Goal: Task Accomplishment & Management: Use online tool/utility

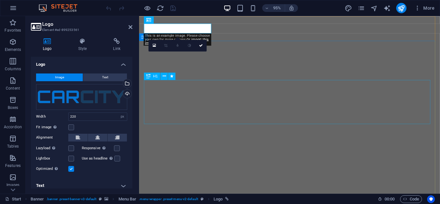
select select "px"
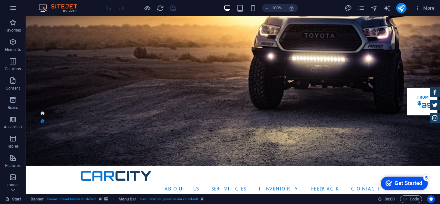
scroll to position [81, 0]
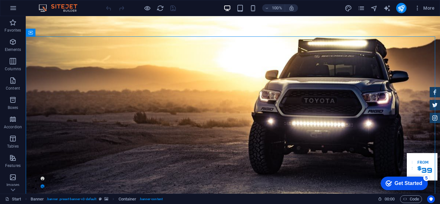
scroll to position [0, 0]
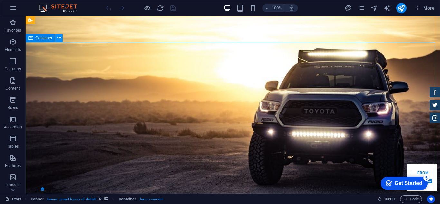
click at [59, 40] on icon at bounding box center [59, 38] width 4 height 7
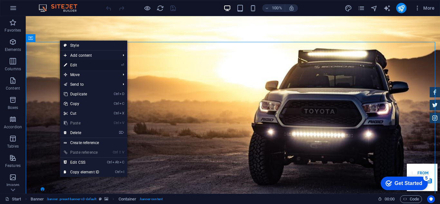
click at [76, 63] on link "⏎ Edit" at bounding box center [81, 65] width 43 height 10
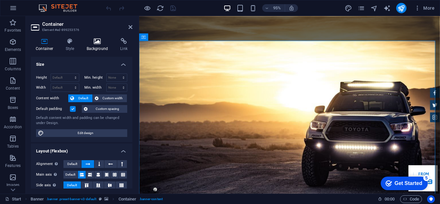
click at [98, 47] on h4 "Background" at bounding box center [99, 45] width 34 height 14
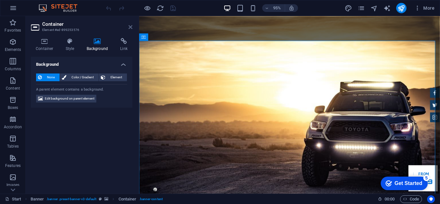
click at [129, 28] on icon at bounding box center [131, 26] width 4 height 5
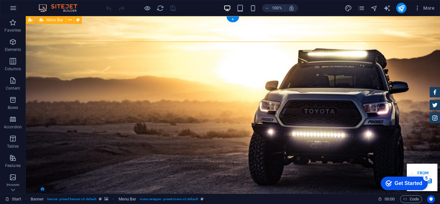
drag, startPoint x: 435, startPoint y: 27, endPoint x: 435, endPoint y: 23, distance: 4.2
click at [69, 22] on icon at bounding box center [70, 20] width 4 height 7
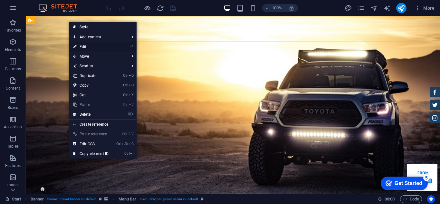
click at [83, 46] on link "⏎ Edit" at bounding box center [90, 47] width 43 height 10
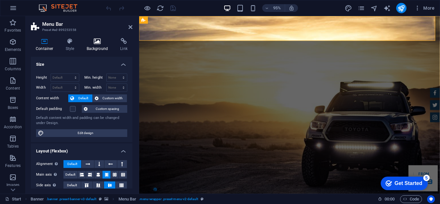
click at [96, 46] on h4 "Background" at bounding box center [99, 45] width 34 height 14
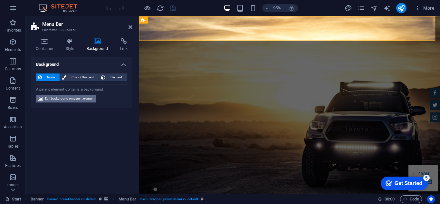
click at [81, 100] on span "Edit background on parent element" at bounding box center [70, 99] width 50 height 8
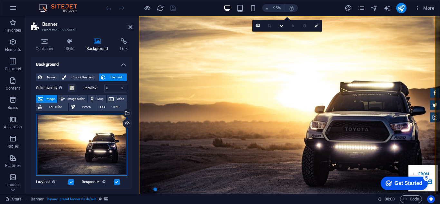
click at [78, 134] on div "Drag files here, click to choose files or select files from Files or our free s…" at bounding box center [81, 145] width 91 height 62
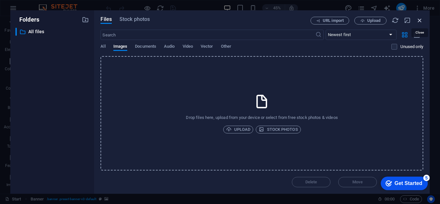
click at [420, 22] on icon "button" at bounding box center [419, 20] width 7 height 7
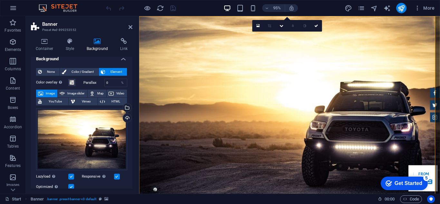
scroll to position [2, 0]
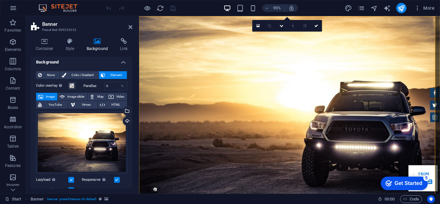
drag, startPoint x: 76, startPoint y: 136, endPoint x: 131, endPoint y: 157, distance: 58.3
click at [131, 157] on div "None Color / Gradient Element Stretch background to full-width Color overlay Pl…" at bounding box center [81, 184] width 101 height 236
click at [126, 121] on div "Upload" at bounding box center [127, 122] width 10 height 10
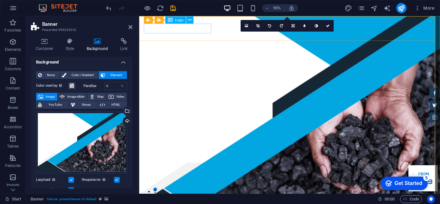
click at [176, 19] on span "Logo" at bounding box center [179, 20] width 8 height 4
click at [191, 20] on icon at bounding box center [189, 20] width 3 height 6
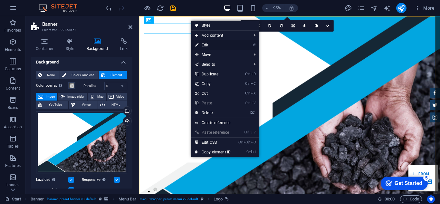
click at [206, 44] on link "⏎ Edit" at bounding box center [212, 45] width 43 height 10
select select "px"
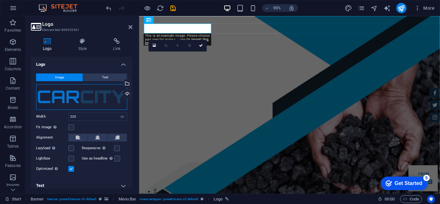
click at [83, 101] on div "Drag files here, click to choose files or select files from Files or our free s…" at bounding box center [81, 97] width 91 height 26
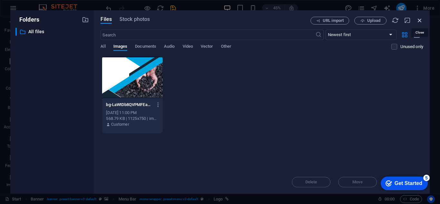
click at [419, 19] on icon "button" at bounding box center [419, 20] width 7 height 7
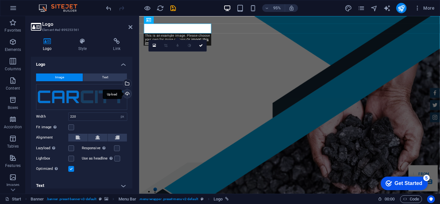
click at [124, 93] on div "Upload" at bounding box center [127, 95] width 10 height 10
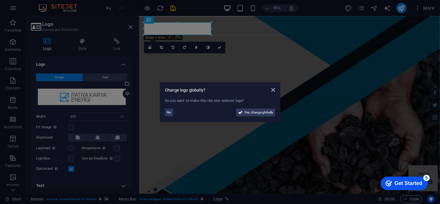
click at [274, 45] on aside "Change logo globally? Do you want to make this the new website logo? No Yes, ch…" at bounding box center [220, 102] width 440 height 204
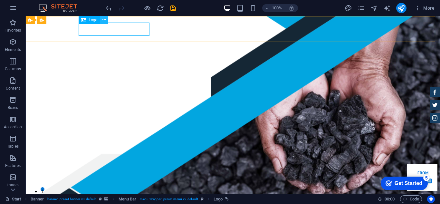
click at [104, 20] on icon at bounding box center [104, 20] width 4 height 7
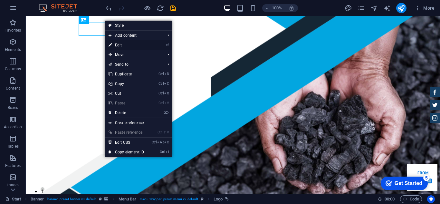
click at [128, 43] on link "⏎ Edit" at bounding box center [126, 45] width 43 height 10
select select "px"
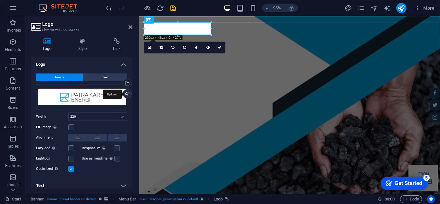
click at [125, 93] on div "Upload" at bounding box center [127, 95] width 10 height 10
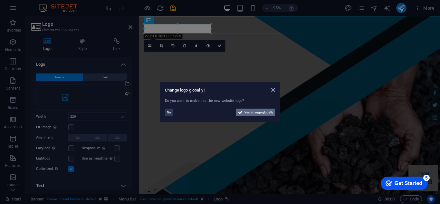
click at [255, 115] on span "Yes, change globally" at bounding box center [259, 113] width 29 height 8
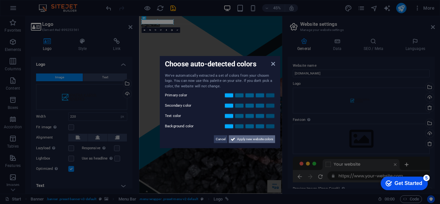
click at [235, 141] on button "Apply new website colors" at bounding box center [252, 139] width 46 height 8
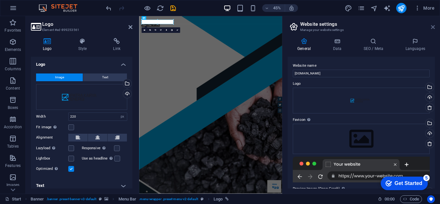
click at [432, 29] on icon at bounding box center [433, 26] width 4 height 5
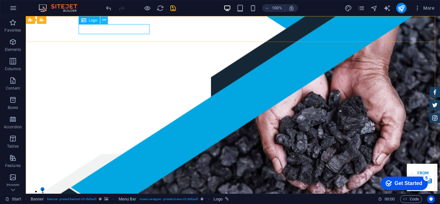
click at [101, 18] on button at bounding box center [104, 20] width 8 height 8
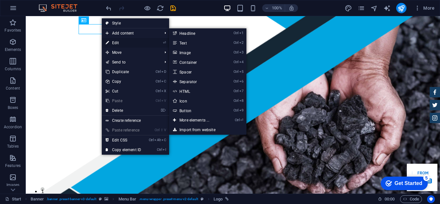
click at [111, 41] on link "⏎ Edit" at bounding box center [123, 43] width 43 height 10
select select "px"
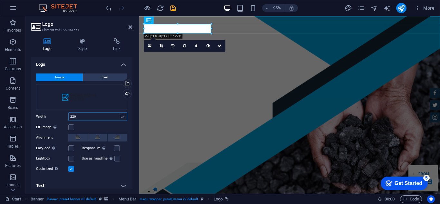
click at [92, 117] on input "220" at bounding box center [98, 117] width 58 height 8
drag, startPoint x: 87, startPoint y: 116, endPoint x: 64, endPoint y: 117, distance: 22.9
click at [64, 117] on div "Width 220 Default auto px rem % em vh vw" at bounding box center [81, 116] width 91 height 8
type input "814"
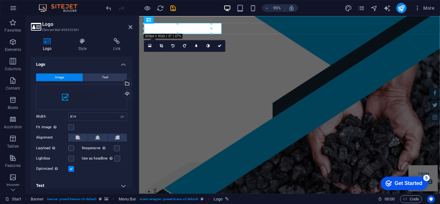
click at [88, 126] on div "Fit image Automatically fit image to a fixed width and height" at bounding box center [81, 127] width 91 height 8
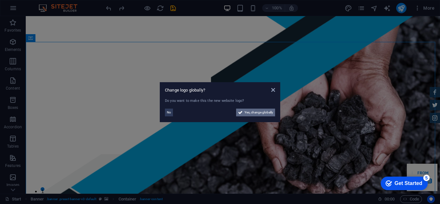
click at [255, 111] on span "Yes, change globally" at bounding box center [259, 113] width 29 height 8
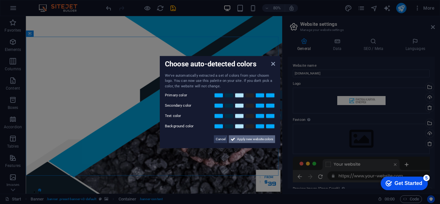
click at [247, 136] on span "Apply new website colors" at bounding box center [255, 139] width 36 height 8
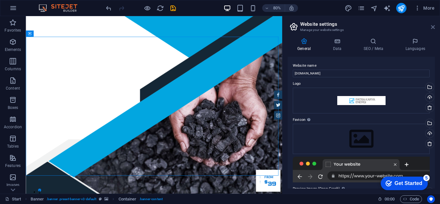
click at [432, 27] on icon at bounding box center [433, 26] width 4 height 5
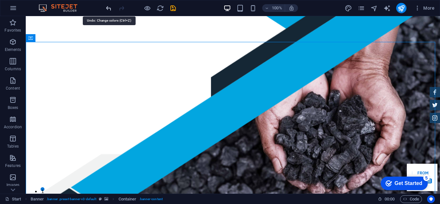
click at [111, 9] on icon "undo" at bounding box center [108, 8] width 7 height 7
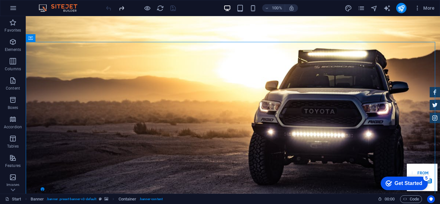
click at [122, 11] on icon "redo" at bounding box center [121, 8] width 7 height 7
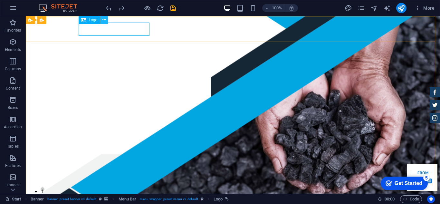
click at [105, 22] on icon at bounding box center [104, 20] width 4 height 7
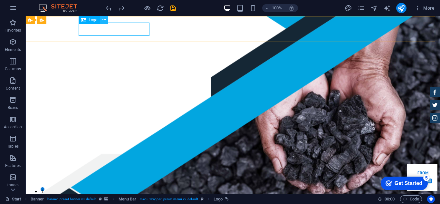
click at [102, 20] on icon at bounding box center [104, 20] width 4 height 7
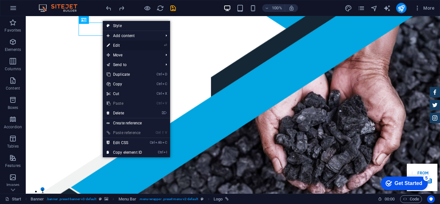
click at [120, 44] on link "⏎ Edit" at bounding box center [124, 46] width 43 height 10
select select "px"
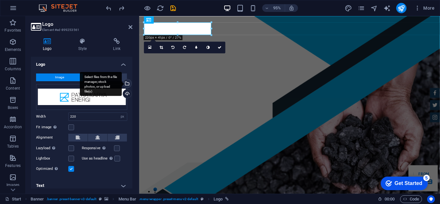
click at [122, 84] on div "Select files from the file manager, stock photos, or upload file(s)" at bounding box center [101, 84] width 42 height 24
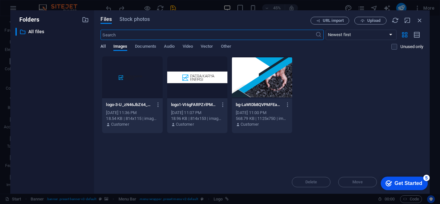
click at [102, 48] on span "All" at bounding box center [103, 47] width 5 height 9
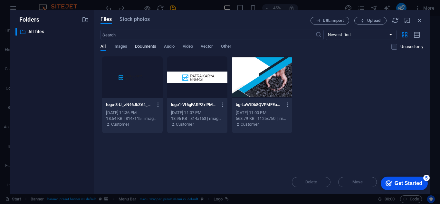
click at [146, 50] on span "Documents" at bounding box center [145, 47] width 21 height 9
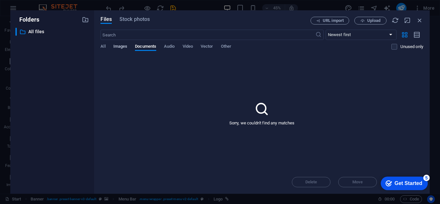
click at [121, 44] on span "Images" at bounding box center [120, 47] width 14 height 9
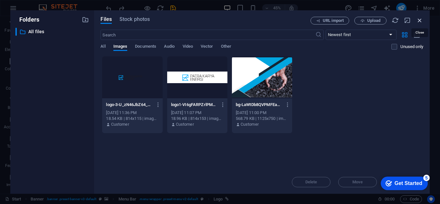
click at [421, 22] on icon "button" at bounding box center [419, 20] width 7 height 7
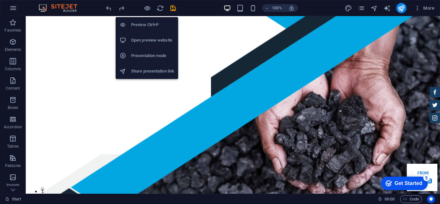
click at [141, 27] on h6 "Preview Ctrl+P" at bounding box center [152, 25] width 43 height 8
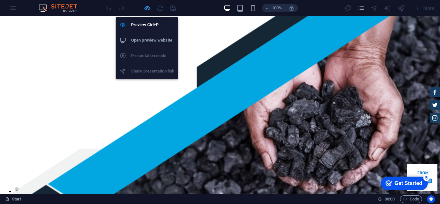
click at [145, 6] on icon "button" at bounding box center [147, 8] width 7 height 7
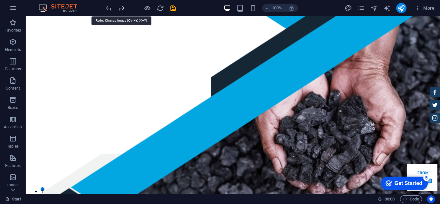
click at [121, 8] on icon "redo" at bounding box center [121, 8] width 7 height 7
click at [122, 9] on icon "redo" at bounding box center [121, 8] width 7 height 7
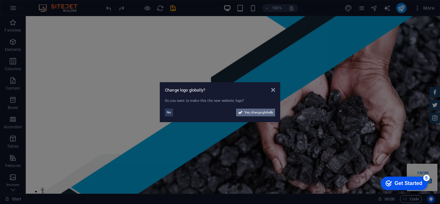
click at [262, 116] on span "Yes, change globally" at bounding box center [259, 113] width 29 height 8
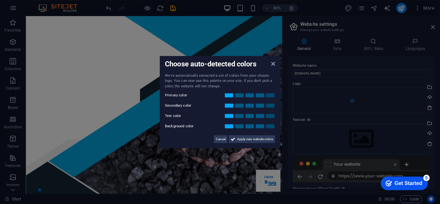
click at [272, 68] on div "Choose auto-detected colors" at bounding box center [220, 64] width 110 height 7
click at [272, 65] on icon at bounding box center [273, 63] width 4 height 5
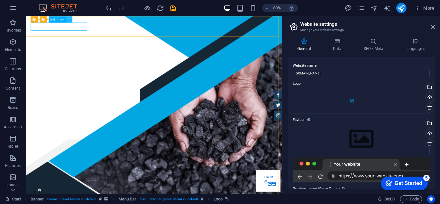
click at [70, 20] on icon at bounding box center [69, 19] width 3 height 5
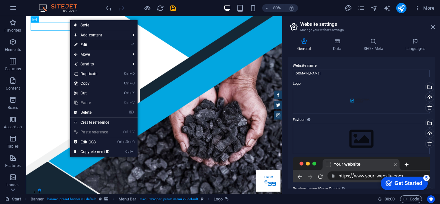
click at [84, 44] on link "⏎ Edit" at bounding box center [91, 45] width 43 height 10
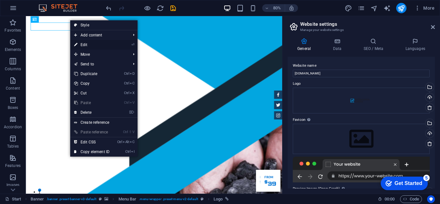
select select "px"
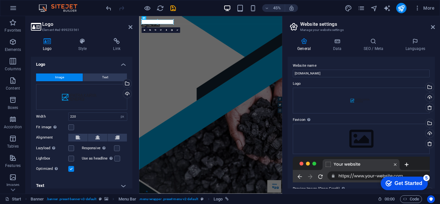
drag, startPoint x: 132, startPoint y: 131, endPoint x: 131, endPoint y: 147, distance: 15.5
click at [131, 147] on div "Logo Style Link Logo Image Text Drag files here, click to choose files or selec…" at bounding box center [82, 113] width 112 height 161
click at [130, 30] on header "Logo Element #ed-899253561" at bounding box center [81, 24] width 101 height 17
click at [129, 27] on icon at bounding box center [131, 26] width 4 height 5
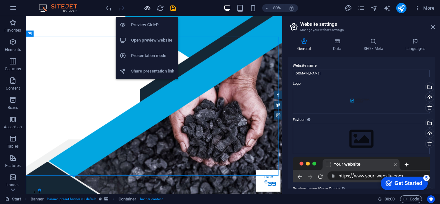
click at [146, 9] on icon "button" at bounding box center [147, 8] width 7 height 7
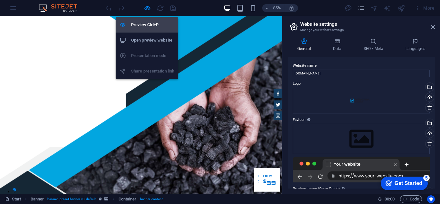
click at [146, 26] on h6 "Preview Ctrl+P" at bounding box center [152, 25] width 43 height 8
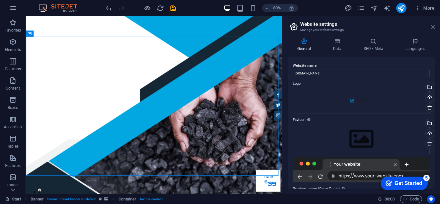
click at [434, 27] on icon at bounding box center [433, 26] width 4 height 5
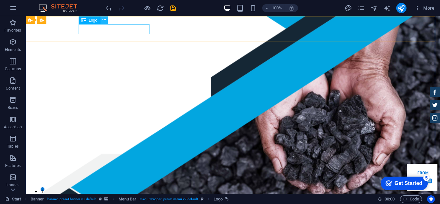
click at [103, 20] on icon at bounding box center [104, 20] width 4 height 7
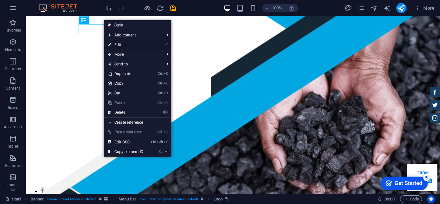
click at [116, 43] on link "⏎ Edit" at bounding box center [125, 45] width 43 height 10
select select "px"
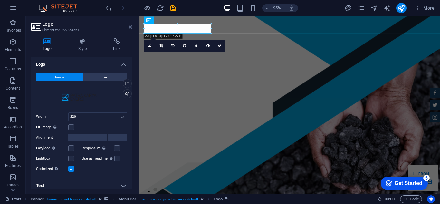
click at [130, 28] on icon at bounding box center [131, 26] width 4 height 5
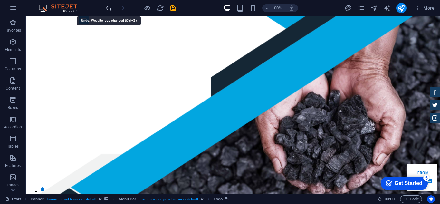
click at [111, 10] on icon "undo" at bounding box center [108, 8] width 7 height 7
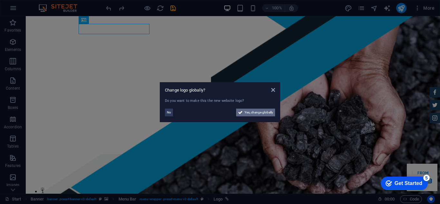
click at [241, 111] on icon at bounding box center [240, 113] width 5 height 8
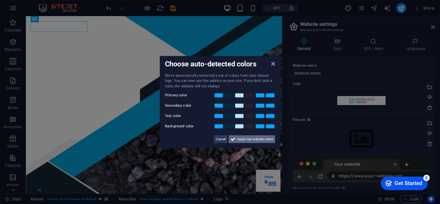
click at [250, 136] on span "Apply new website colors" at bounding box center [255, 139] width 36 height 8
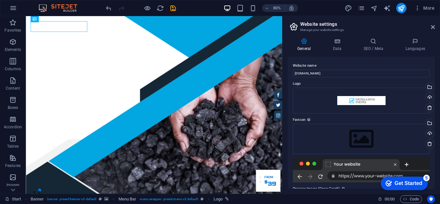
click at [431, 31] on header "Website settings Manage your website settings" at bounding box center [362, 24] width 146 height 17
click at [432, 27] on icon at bounding box center [433, 26] width 4 height 5
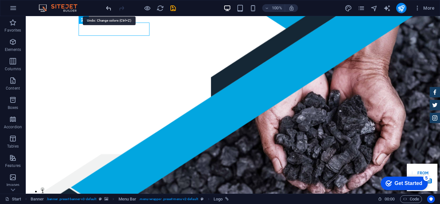
drag, startPoint x: 106, startPoint y: 10, endPoint x: 89, endPoint y: 1, distance: 18.9
click at [106, 10] on icon "undo" at bounding box center [108, 8] width 7 height 7
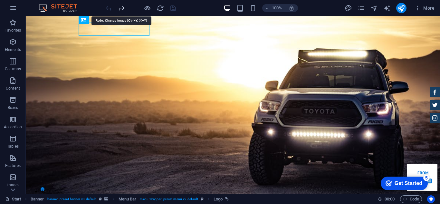
click at [122, 11] on icon "redo" at bounding box center [121, 8] width 7 height 7
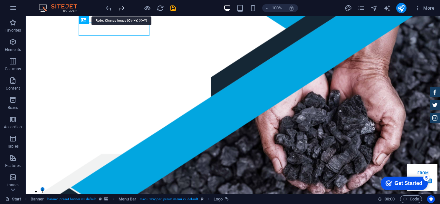
click at [121, 11] on icon "redo" at bounding box center [121, 8] width 7 height 7
click at [160, 9] on icon "reload" at bounding box center [160, 8] width 7 height 7
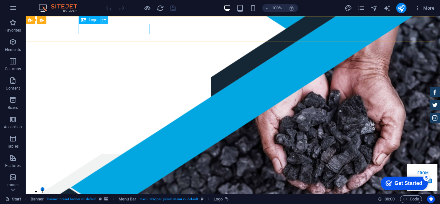
click at [102, 19] on button at bounding box center [104, 20] width 8 height 8
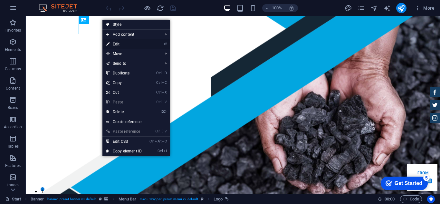
click at [115, 43] on link "⏎ Edit" at bounding box center [123, 44] width 43 height 10
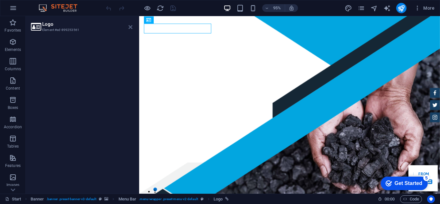
click at [131, 29] on icon at bounding box center [131, 26] width 4 height 5
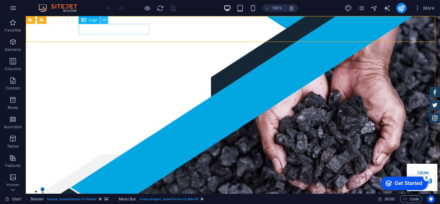
click at [105, 20] on icon at bounding box center [104, 20] width 4 height 7
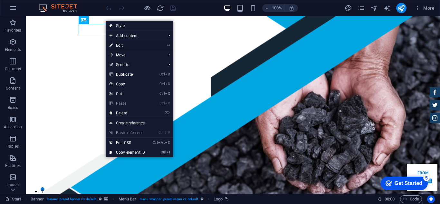
click at [123, 44] on link "⏎ Edit" at bounding box center [127, 46] width 43 height 10
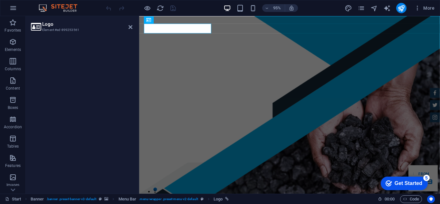
click at [58, 31] on h3 "Element #ed-899253561" at bounding box center [80, 30] width 77 height 6
click at [129, 27] on icon at bounding box center [131, 26] width 4 height 5
click at [189, 20] on icon at bounding box center [189, 20] width 3 height 6
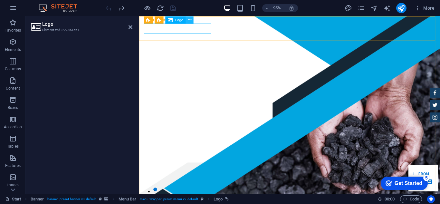
click at [190, 20] on icon at bounding box center [189, 20] width 3 height 6
click at [177, 21] on span "Logo" at bounding box center [179, 20] width 8 height 4
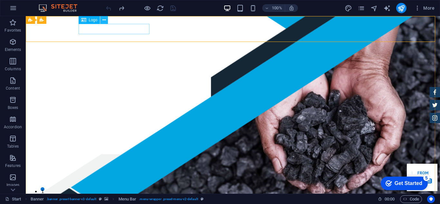
click at [103, 20] on icon at bounding box center [104, 20] width 4 height 7
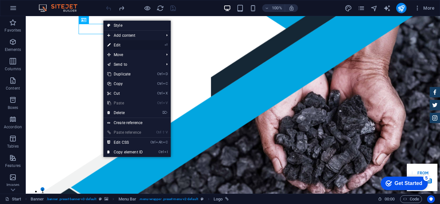
click at [119, 45] on link "⏎ Edit" at bounding box center [124, 45] width 43 height 10
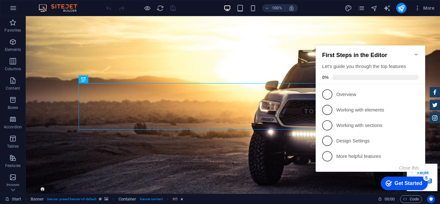
click at [416, 53] on icon "Minimize checklist" at bounding box center [416, 54] width 5 height 5
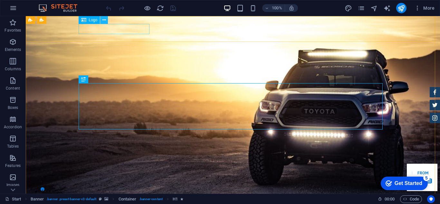
click at [105, 20] on icon at bounding box center [104, 20] width 4 height 7
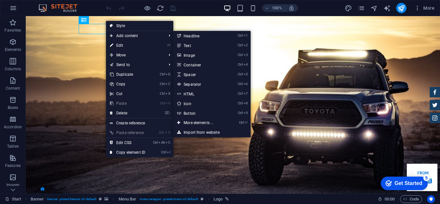
click at [118, 43] on link "⏎ Edit" at bounding box center [127, 46] width 43 height 10
select select "px"
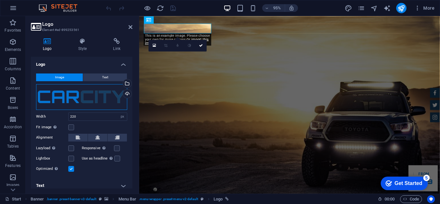
click at [101, 100] on div "Drag files here, click to choose files or select files from Files or our free s…" at bounding box center [81, 97] width 91 height 26
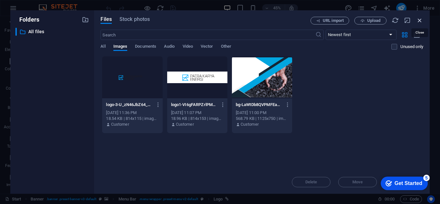
click at [417, 21] on icon "button" at bounding box center [419, 20] width 7 height 7
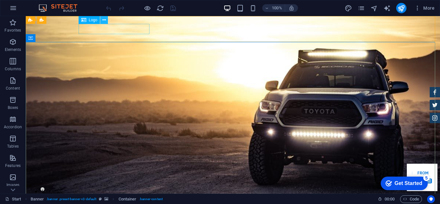
click at [103, 19] on icon at bounding box center [104, 20] width 4 height 7
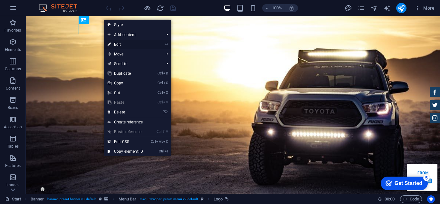
click at [116, 42] on link "⏎ Edit" at bounding box center [125, 45] width 43 height 10
select select "px"
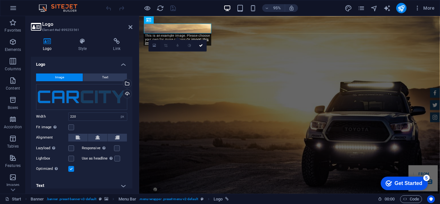
click at [154, 44] on icon at bounding box center [155, 45] width 4 height 4
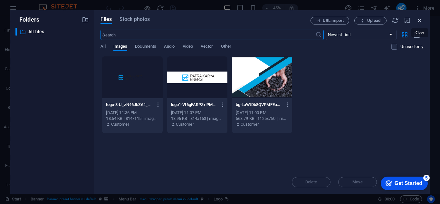
click at [420, 19] on icon "button" at bounding box center [419, 20] width 7 height 7
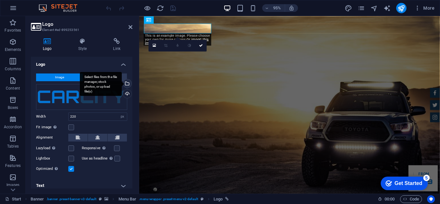
click at [126, 84] on div "Select files from the file manager, stock photos, or upload file(s)" at bounding box center [127, 84] width 10 height 10
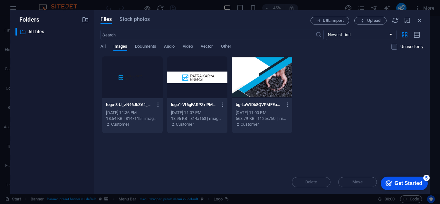
click at [132, 81] on div at bounding box center [132, 77] width 60 height 42
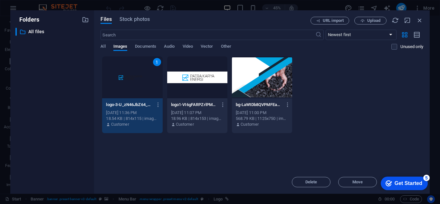
drag, startPoint x: 264, startPoint y: 15, endPoint x: 238, endPoint y: 18, distance: 26.2
click at [238, 18] on div "Files Stock photos URL import Upload ​ Newest first Oldest first Name (A-Z) Nam…" at bounding box center [262, 101] width 336 height 183
click at [420, 22] on icon "button" at bounding box center [419, 20] width 7 height 7
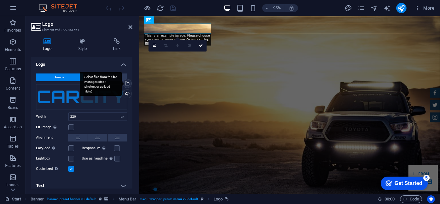
click at [126, 85] on div "Select files from the file manager, stock photos, or upload file(s)" at bounding box center [127, 84] width 10 height 10
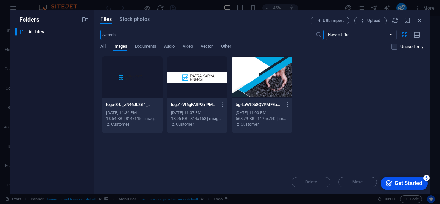
click at [395, 181] on div "Get Started" at bounding box center [409, 183] width 28 height 6
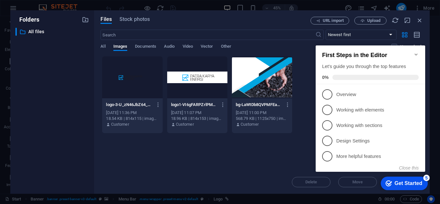
click at [418, 53] on icon "Minimize checklist" at bounding box center [416, 54] width 5 height 5
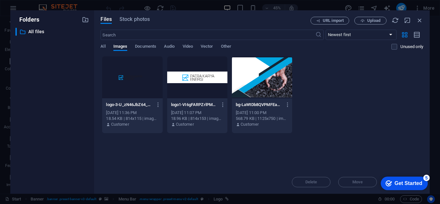
click at [122, 91] on div at bounding box center [132, 77] width 60 height 42
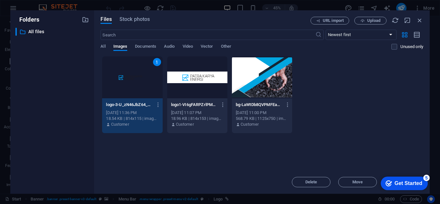
click at [122, 91] on div "1" at bounding box center [132, 77] width 60 height 42
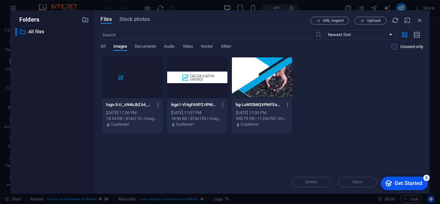
click at [122, 91] on div at bounding box center [132, 77] width 60 height 42
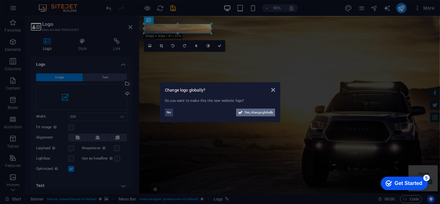
click at [259, 115] on span "Yes, change globally" at bounding box center [259, 113] width 29 height 8
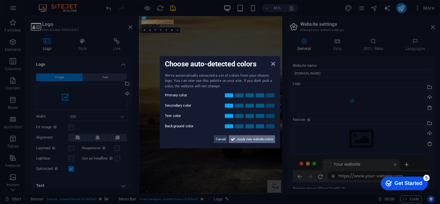
click at [252, 140] on span "Apply new website colors" at bounding box center [255, 139] width 36 height 8
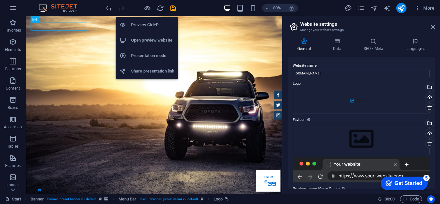
click at [142, 26] on h6 "Preview Ctrl+P" at bounding box center [152, 25] width 43 height 8
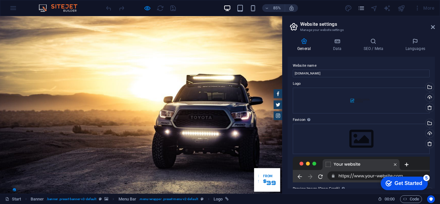
click at [436, 27] on aside "Website settings Manage your website settings General Data SEO / Meta Languages…" at bounding box center [361, 105] width 158 height 178
click at [433, 27] on icon at bounding box center [433, 26] width 4 height 5
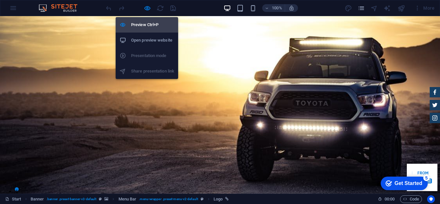
click at [154, 24] on h6 "Preview Ctrl+P" at bounding box center [152, 25] width 43 height 8
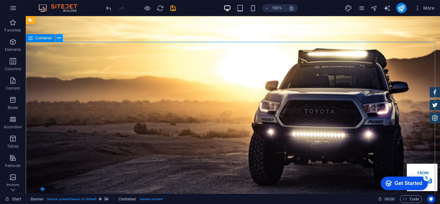
click at [57, 39] on icon at bounding box center [59, 38] width 4 height 7
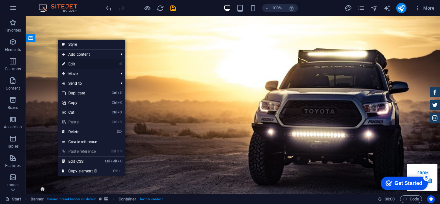
click at [69, 66] on link "⏎ Edit" at bounding box center [79, 64] width 43 height 10
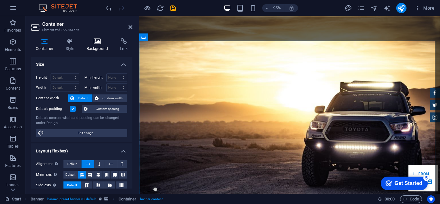
click at [95, 43] on icon at bounding box center [97, 41] width 31 height 6
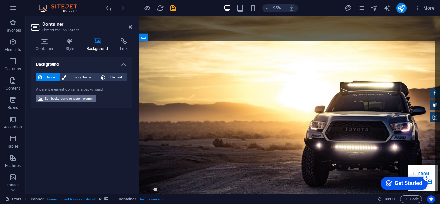
click at [63, 99] on span "Edit background on parent element" at bounding box center [70, 99] width 50 height 8
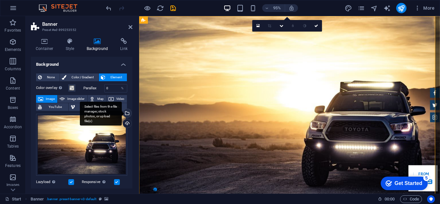
click at [122, 113] on div "Select files from the file manager, stock photos, or upload file(s)" at bounding box center [101, 113] width 42 height 24
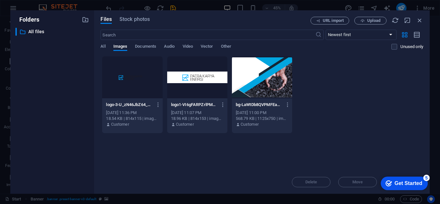
click at [263, 82] on div at bounding box center [262, 77] width 60 height 42
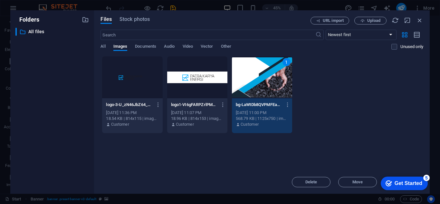
click at [263, 84] on div "1" at bounding box center [262, 77] width 60 height 42
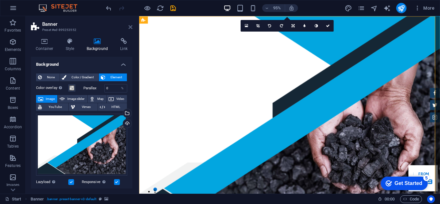
click at [129, 28] on icon at bounding box center [131, 26] width 4 height 5
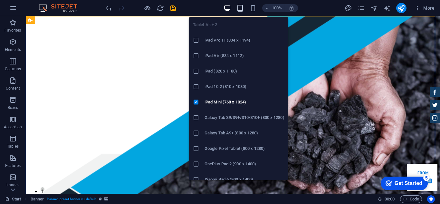
click at [238, 10] on icon "button" at bounding box center [239, 8] width 7 height 7
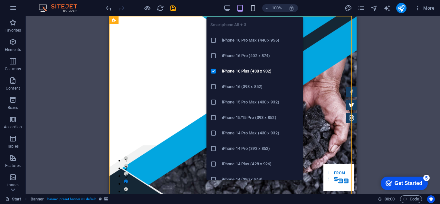
click at [251, 9] on icon "button" at bounding box center [252, 8] width 7 height 7
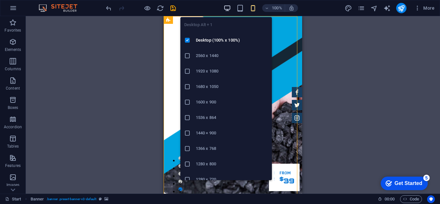
click at [226, 8] on icon "button" at bounding box center [227, 8] width 7 height 7
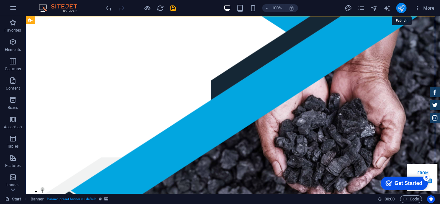
click at [403, 9] on icon "publish" at bounding box center [401, 8] width 7 height 7
